Goal: Task Accomplishment & Management: Manage account settings

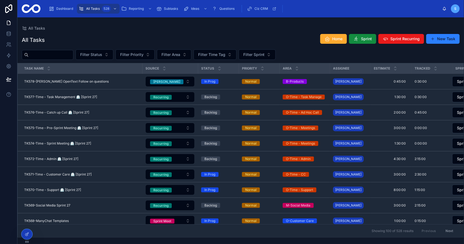
click at [253, 37] on div "All Tasks Home Sprint Sprint Recurring New Task" at bounding box center [241, 40] width 438 height 13
click at [398, 39] on span "Sprint Recurring" at bounding box center [405, 38] width 29 height 5
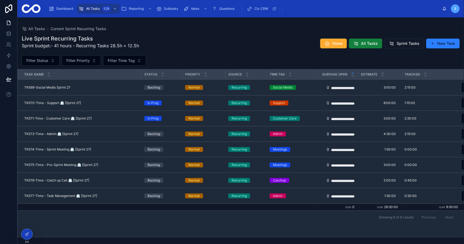
click at [371, 44] on span "All Tasks" at bounding box center [369, 43] width 17 height 5
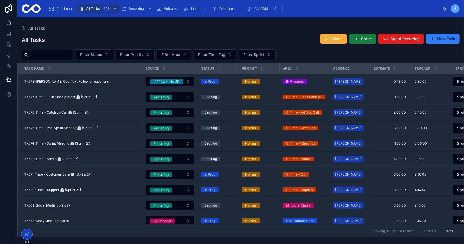
click at [361, 36] on button "Sprint" at bounding box center [362, 39] width 27 height 10
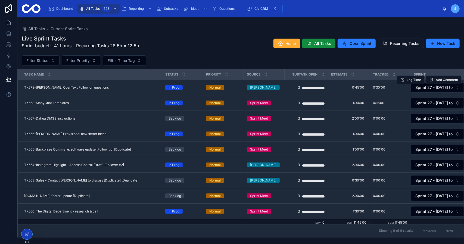
click at [94, 88] on div "TK578-Jack OpenText Follow on questions TK578-Jack OpenText Follow on questions" at bounding box center [91, 87] width 135 height 4
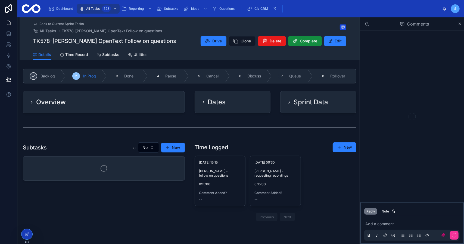
click at [115, 106] on div "Overview" at bounding box center [104, 102] width 162 height 22
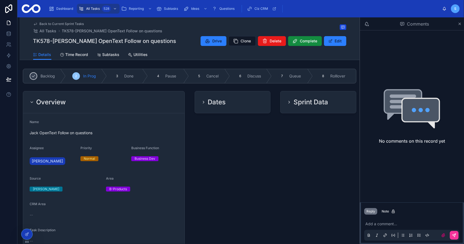
click at [61, 24] on span "Back to Current Sprint Tasks" at bounding box center [62, 24] width 44 height 4
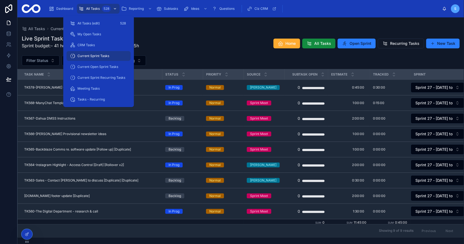
click at [97, 9] on span "All Tasks" at bounding box center [93, 9] width 14 height 4
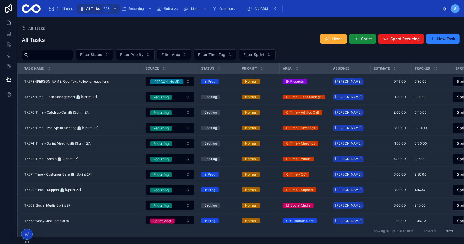
click at [165, 32] on div "All Tasks Home Sprint Sprint Recurring New Task Filter Status Filter Priority F…" at bounding box center [240, 133] width 447 height 207
click at [63, 55] on input "text" at bounding box center [51, 55] width 45 height 8
type input "****"
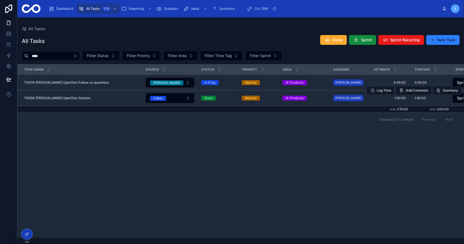
click at [65, 98] on span "TK558-Jack OpenText Session" at bounding box center [57, 98] width 66 height 4
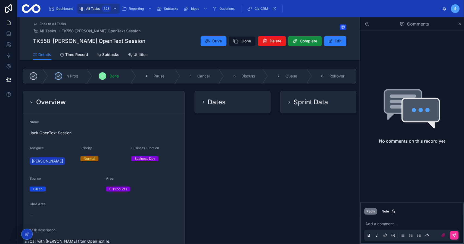
click at [60, 23] on span "Back to All Tasks" at bounding box center [53, 24] width 26 height 4
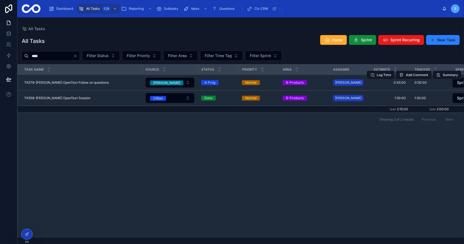
click at [77, 82] on span "TK578-Jack OpenText Follow on questions" at bounding box center [66, 83] width 85 height 4
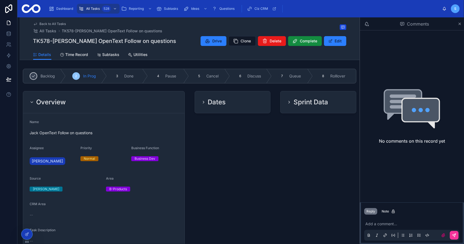
click at [109, 114] on form "Name Jack OpenText Follow on questions Assignee Simon Priority Normal Business …" at bounding box center [104, 208] width 162 height 191
click at [112, 102] on div "Overview" at bounding box center [104, 102] width 149 height 9
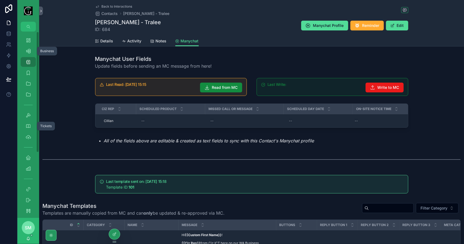
click at [30, 50] on icon "scrollable content" at bounding box center [28, 50] width 5 height 5
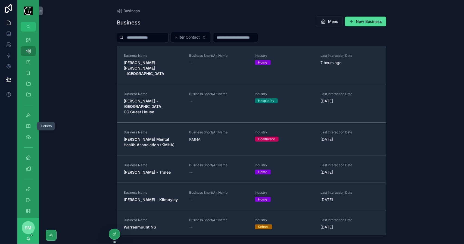
click at [156, 59] on div "Business Name [PERSON_NAME] [PERSON_NAME] - [GEOGRAPHIC_DATA]" at bounding box center [153, 65] width 59 height 23
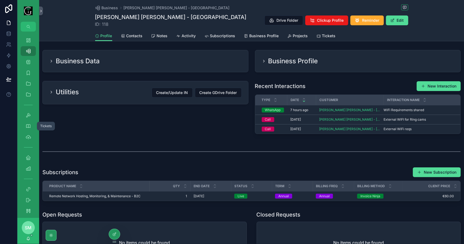
click at [160, 73] on div "Business Data" at bounding box center [145, 61] width 213 height 27
click at [168, 66] on div "Business Data" at bounding box center [146, 61] width 206 height 22
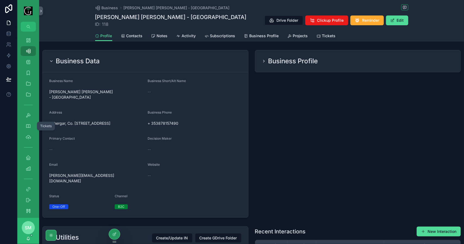
click at [304, 64] on h2 "Business Profile" at bounding box center [294, 61] width 50 height 9
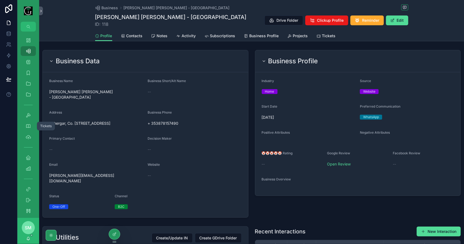
click at [200, 60] on div "Business Data" at bounding box center [145, 61] width 193 height 9
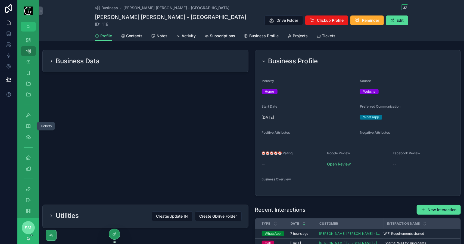
click at [289, 60] on h2 "Business Profile" at bounding box center [294, 61] width 50 height 9
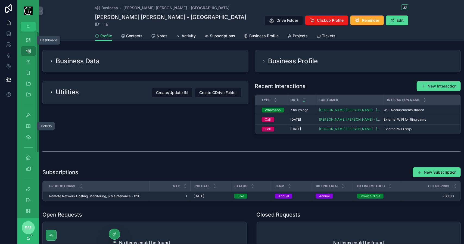
click at [32, 41] on div "Dashboard" at bounding box center [28, 40] width 9 height 9
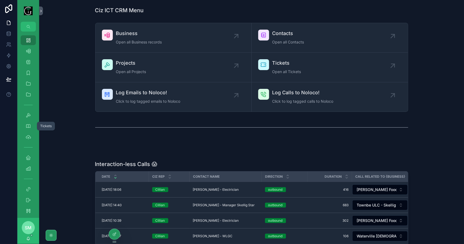
click at [159, 39] on div "Business Open all Business records" at bounding box center [139, 38] width 46 height 16
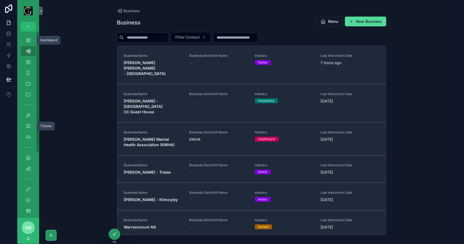
click at [29, 43] on icon "scrollable content" at bounding box center [28, 40] width 5 height 5
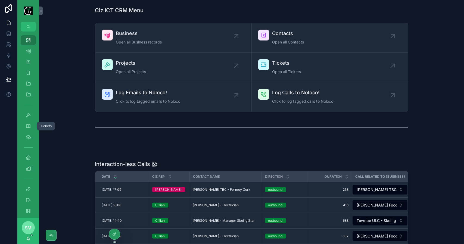
click at [213, 190] on span "[PERSON_NAME] TBC - Fermoy Cork" at bounding box center [222, 190] width 58 height 4
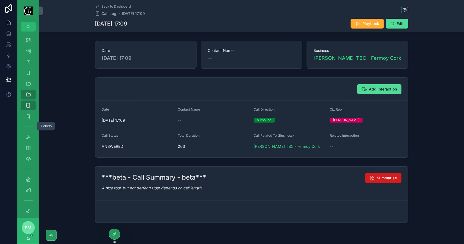
click at [384, 176] on span "Summarise" at bounding box center [387, 178] width 20 height 5
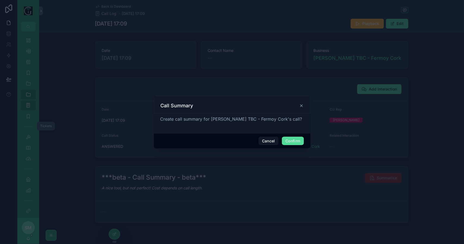
click at [297, 140] on button "Confirm" at bounding box center [293, 141] width 22 height 9
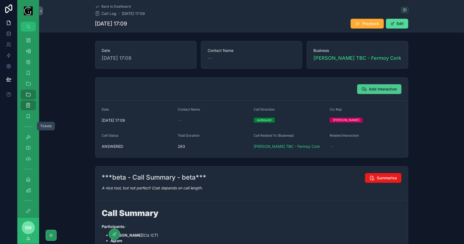
click at [370, 87] on span "Add Interaction" at bounding box center [384, 89] width 28 height 5
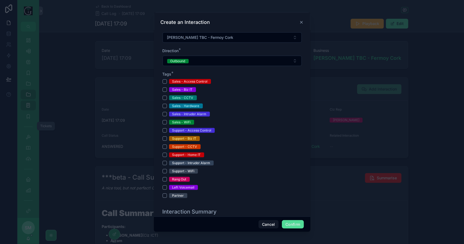
scroll to position [136, 0]
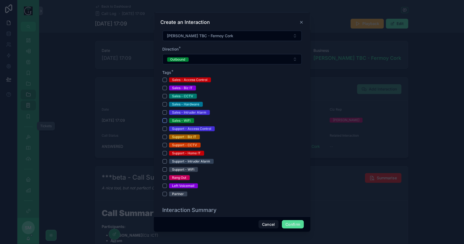
click at [166, 120] on button "Sales - WiFi" at bounding box center [165, 121] width 4 height 4
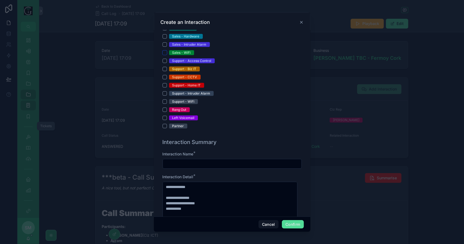
scroll to position [218, 0]
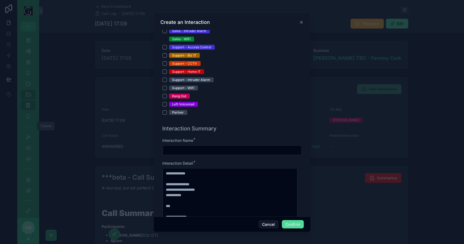
click at [219, 151] on input "text" at bounding box center [232, 151] width 139 height 8
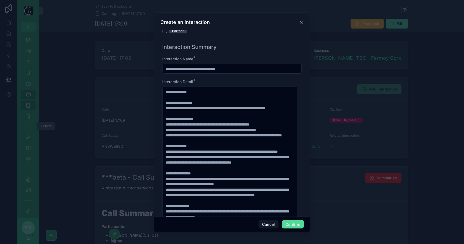
scroll to position [54, 0]
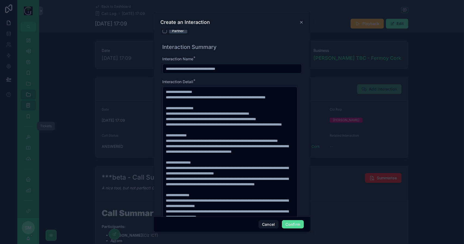
type input "**********"
click at [231, 133] on textarea at bounding box center [230, 171] width 135 height 168
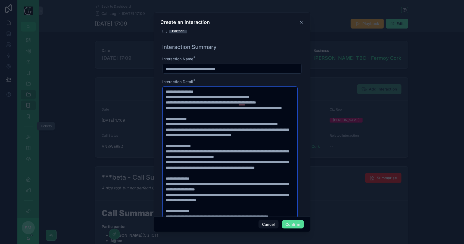
scroll to position [82, 0]
click at [235, 122] on textarea "To enrich screen reader interactions, please activate Accessibility in Grammarl…" at bounding box center [230, 171] width 135 height 168
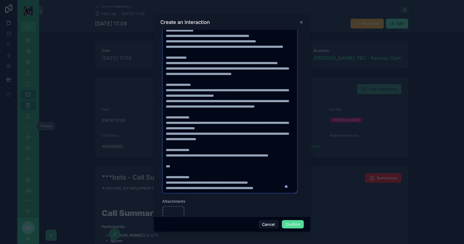
scroll to position [0, 0]
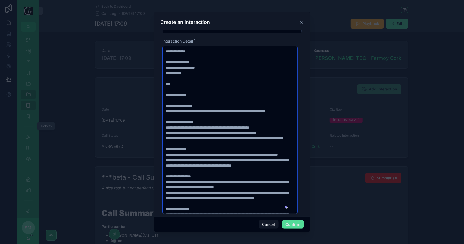
type textarea "**********"
click at [293, 226] on button "Confirm" at bounding box center [293, 224] width 22 height 9
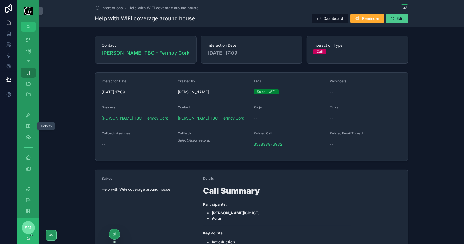
click at [404, 18] on button "Edit" at bounding box center [397, 19] width 22 height 10
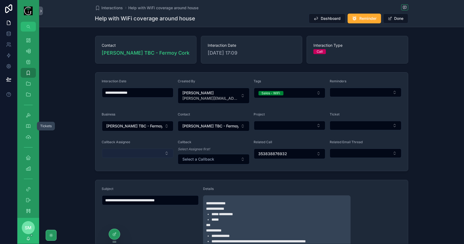
click at [151, 152] on button "Select Button" at bounding box center [138, 153] width 72 height 9
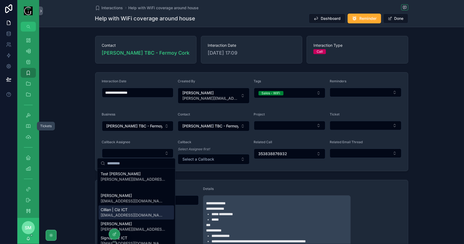
click at [136, 209] on div "Cillian | Ciz ICT [EMAIL_ADDRESS][DOMAIN_NAME]" at bounding box center [137, 213] width 76 height 14
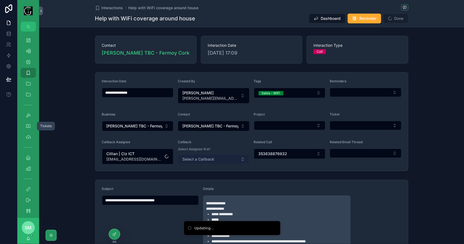
click at [216, 159] on button "Select a Callback" at bounding box center [214, 159] width 72 height 10
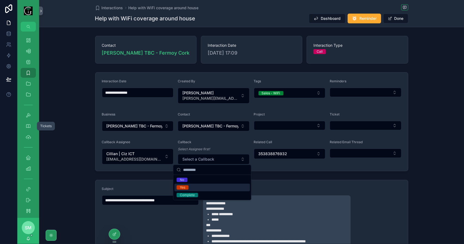
click at [207, 187] on div "Yes" at bounding box center [213, 188] width 76 height 8
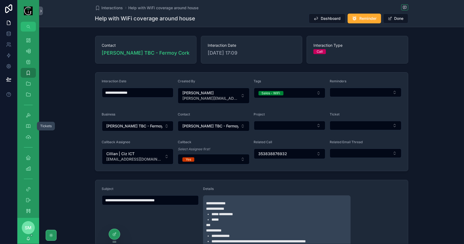
click at [298, 170] on form "**********" at bounding box center [252, 122] width 313 height 99
click at [396, 17] on button "Done" at bounding box center [396, 19] width 25 height 10
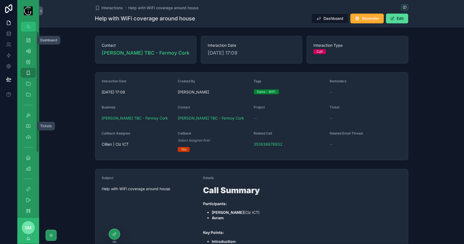
click at [27, 49] on icon "scrollable content" at bounding box center [28, 50] width 5 height 5
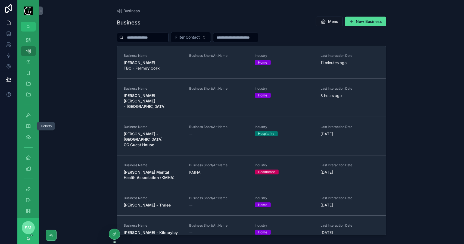
click at [150, 56] on span "Business Name" at bounding box center [153, 56] width 59 height 4
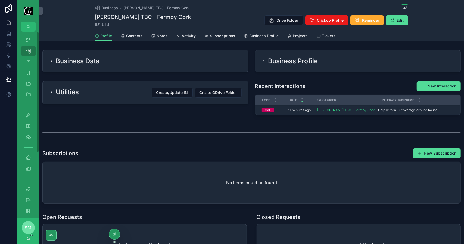
click at [139, 63] on div "Business Data" at bounding box center [145, 61] width 193 height 9
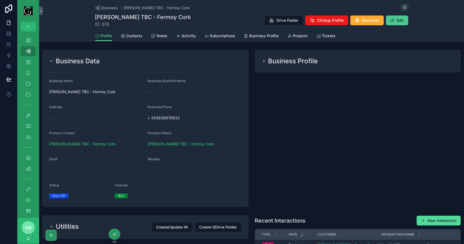
click at [394, 21] on button "Edit" at bounding box center [397, 21] width 22 height 10
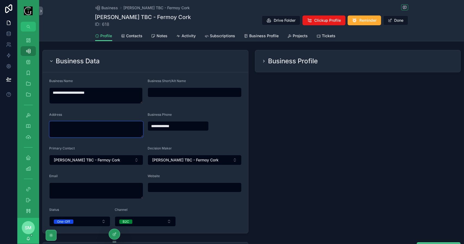
click at [95, 127] on textarea "scrollable content" at bounding box center [96, 129] width 94 height 16
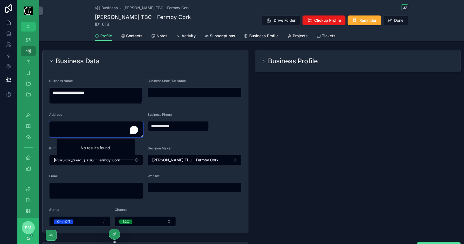
paste textarea "*******"
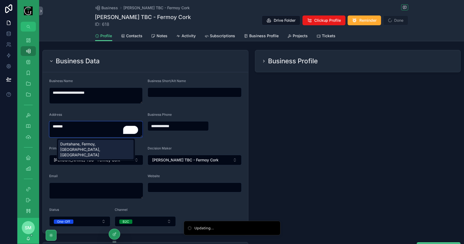
click at [95, 147] on div "Duntahane, Fermoy, [GEOGRAPHIC_DATA], [GEOGRAPHIC_DATA]" at bounding box center [96, 150] width 76 height 20
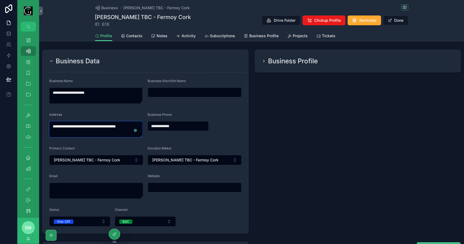
type textarea "**********"
click at [270, 134] on div "Business Profile" at bounding box center [358, 142] width 213 height 188
click at [315, 54] on div "Business Profile" at bounding box center [359, 61] width 206 height 22
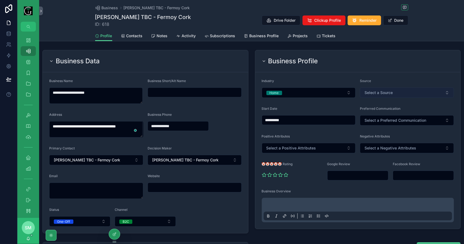
click at [394, 89] on button "Select a Source" at bounding box center [407, 93] width 94 height 10
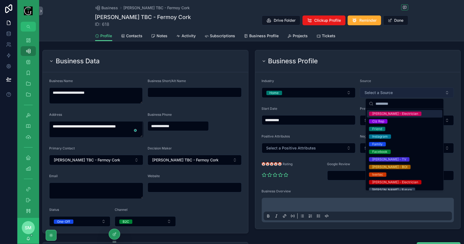
click at [394, 89] on button "Select a Source" at bounding box center [407, 93] width 94 height 10
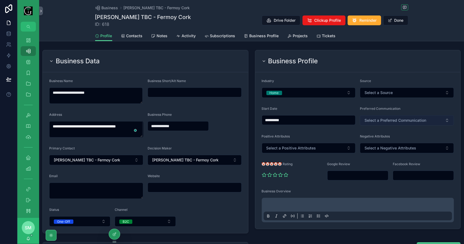
click at [395, 120] on span "Select a Preferred Communication" at bounding box center [396, 120] width 62 height 5
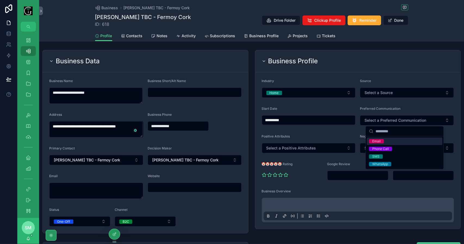
click at [393, 75] on form "**********" at bounding box center [359, 150] width 206 height 157
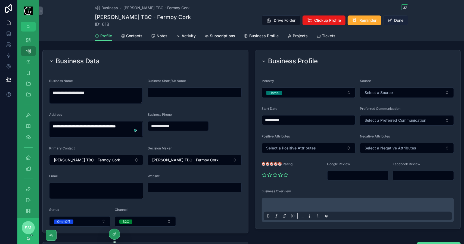
click at [398, 21] on button "Done" at bounding box center [396, 21] width 25 height 10
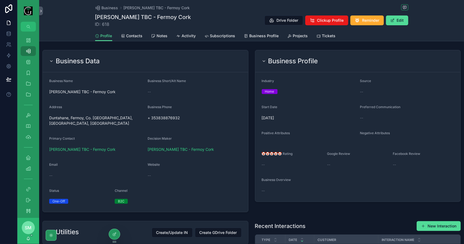
click at [300, 58] on h2 "Business Profile" at bounding box center [294, 61] width 50 height 9
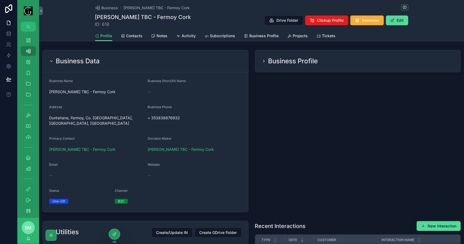
click at [218, 59] on div "Business Data" at bounding box center [145, 61] width 193 height 9
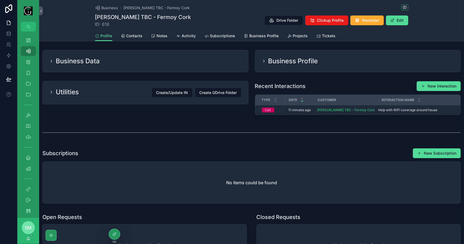
click at [131, 33] on span "Contacts" at bounding box center [135, 35] width 16 height 5
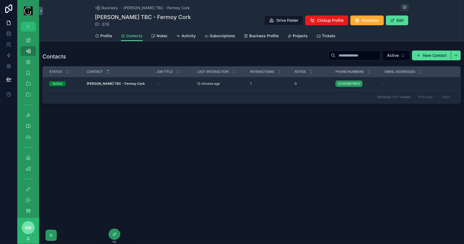
click at [164, 37] on span "Notes" at bounding box center [162, 35] width 11 height 5
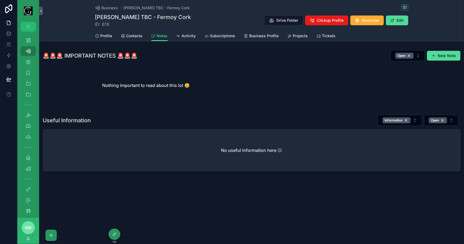
click at [194, 37] on span "Activity" at bounding box center [189, 35] width 14 height 5
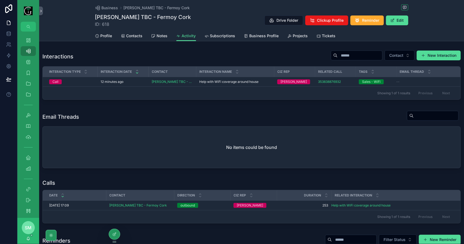
click at [218, 37] on span "Subscriptions" at bounding box center [222, 35] width 25 height 5
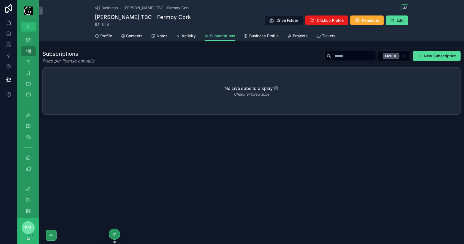
click at [259, 38] on span "Business Profile" at bounding box center [264, 35] width 29 height 5
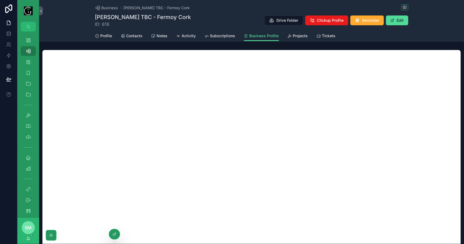
click at [303, 37] on span "Projects" at bounding box center [300, 35] width 15 height 5
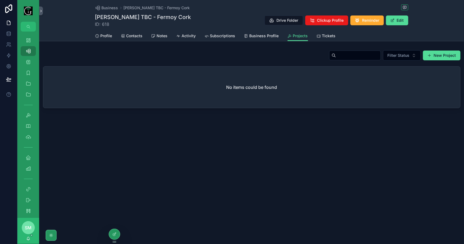
click at [323, 36] on span "Tickets" at bounding box center [329, 35] width 14 height 5
click at [115, 10] on span "Business" at bounding box center [110, 7] width 17 height 5
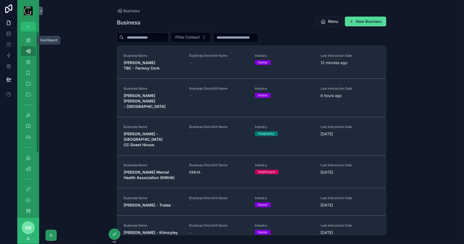
click at [30, 39] on icon "scrollable content" at bounding box center [28, 40] width 5 height 5
